Goal: Information Seeking & Learning: Learn about a topic

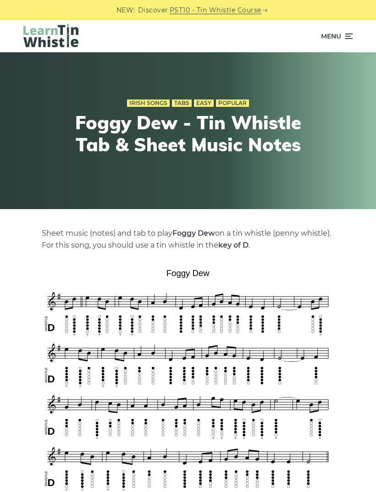
click at [361, 37] on div "Menu" at bounding box center [188, 36] width 356 height 32
click at [350, 36] on icon at bounding box center [347, 36] width 9 height 11
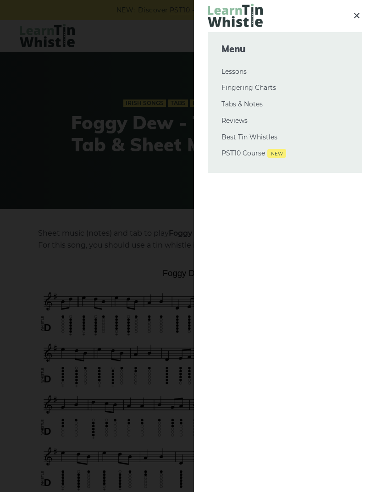
click at [258, 102] on link "Tabs & Notes" at bounding box center [284, 104] width 127 height 11
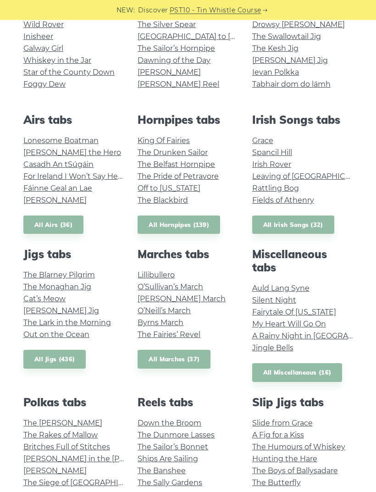
scroll to position [252, 0]
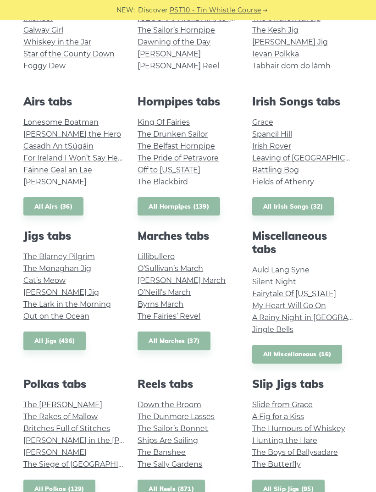
click at [58, 402] on link "The Kerry Polka" at bounding box center [62, 404] width 79 height 9
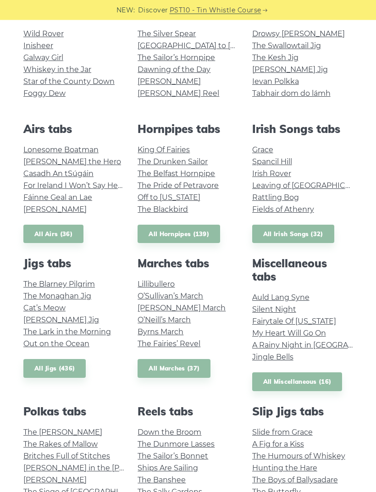
scroll to position [218, 0]
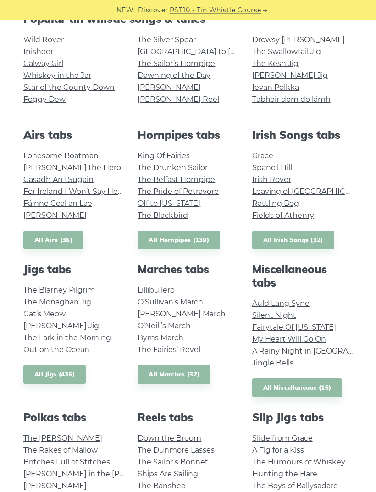
click at [256, 349] on link "A Rainy Night in [GEOGRAPHIC_DATA]" at bounding box center [322, 351] width 140 height 9
click at [318, 383] on link "All Miscellaneous (16)" at bounding box center [297, 387] width 90 height 19
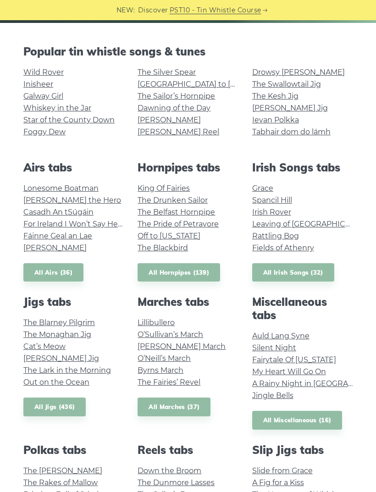
scroll to position [186, 0]
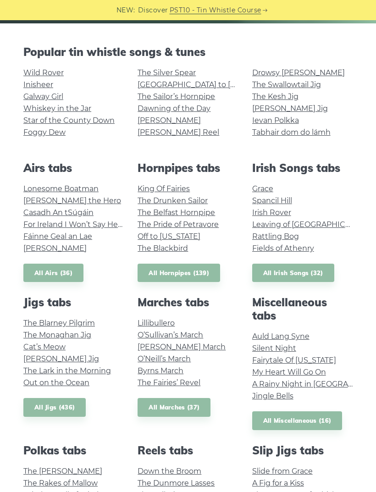
click at [316, 268] on link "All Irish Songs (32)" at bounding box center [293, 272] width 82 height 19
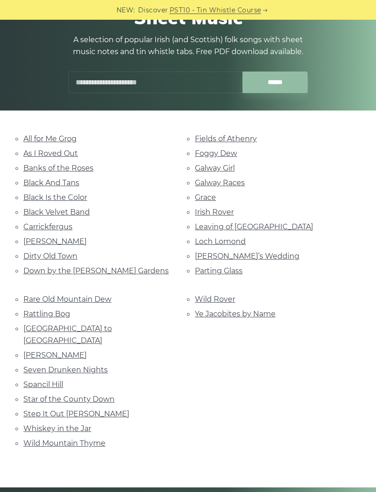
scroll to position [99, 0]
click at [230, 267] on link "Parting Glass" at bounding box center [219, 270] width 48 height 9
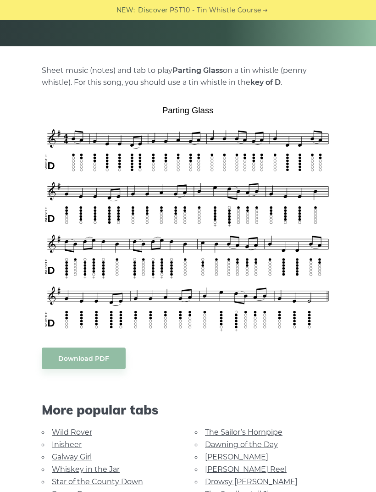
scroll to position [162, 0]
